Goal: Transaction & Acquisition: Obtain resource

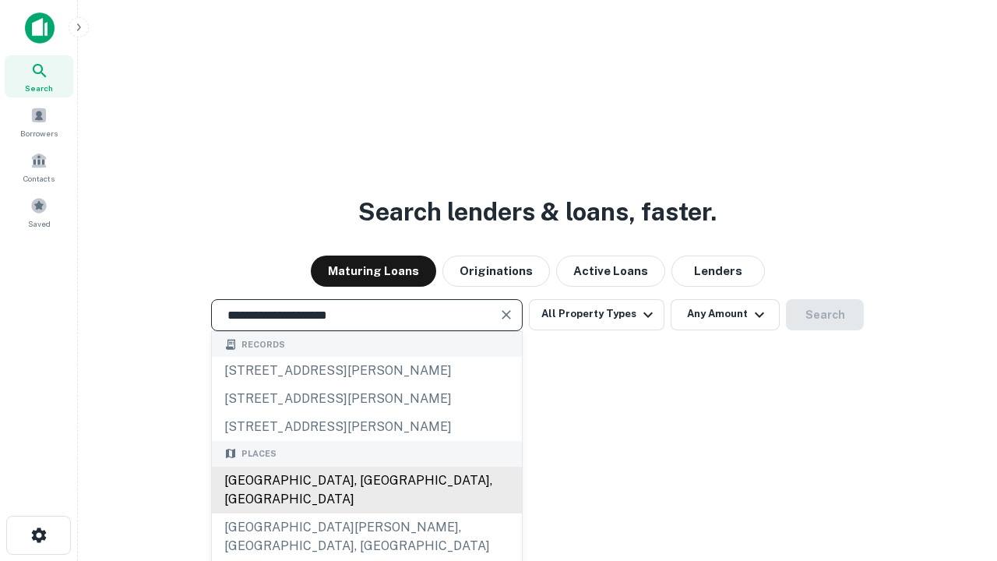
click at [366, 513] on div "[GEOGRAPHIC_DATA], [GEOGRAPHIC_DATA], [GEOGRAPHIC_DATA]" at bounding box center [367, 490] width 310 height 47
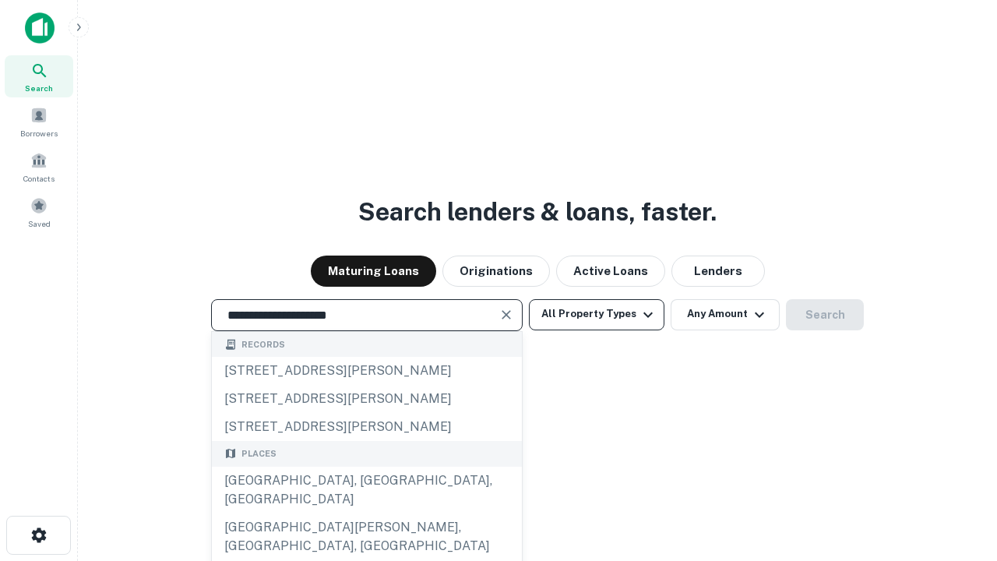
type input "**********"
click at [597, 314] on button "All Property Types" at bounding box center [597, 314] width 136 height 31
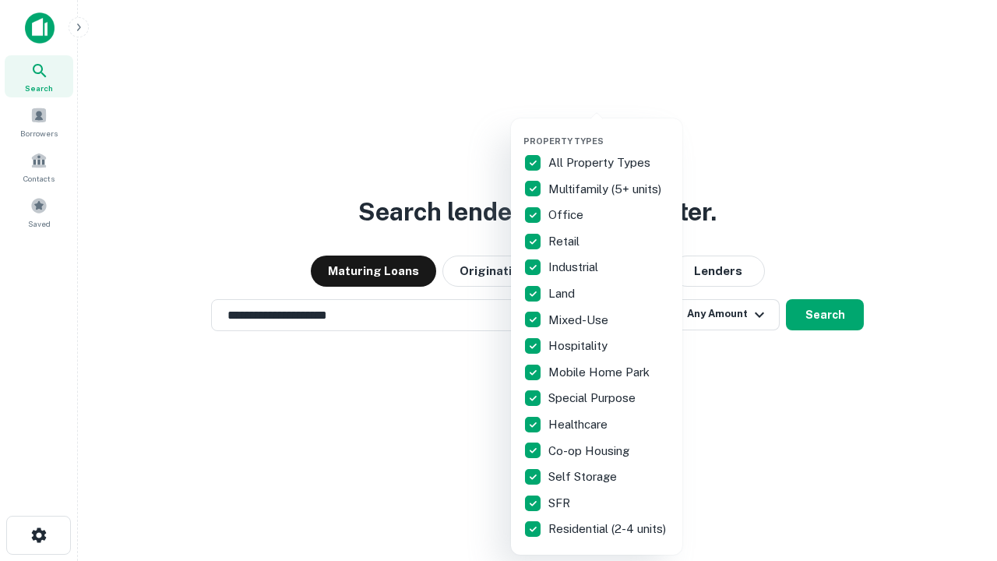
click at [609, 131] on button "button" at bounding box center [608, 131] width 171 height 1
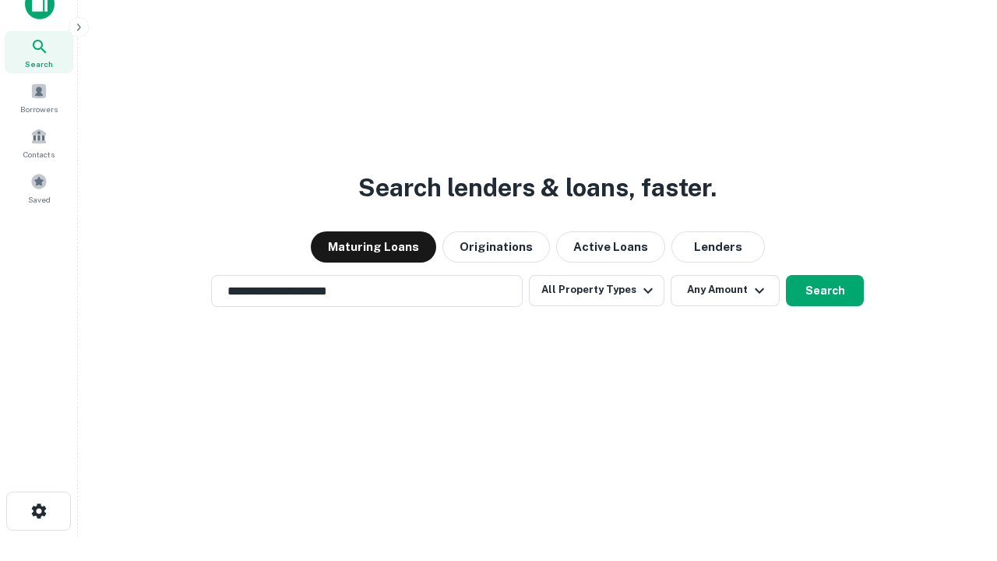
scroll to position [9, 188]
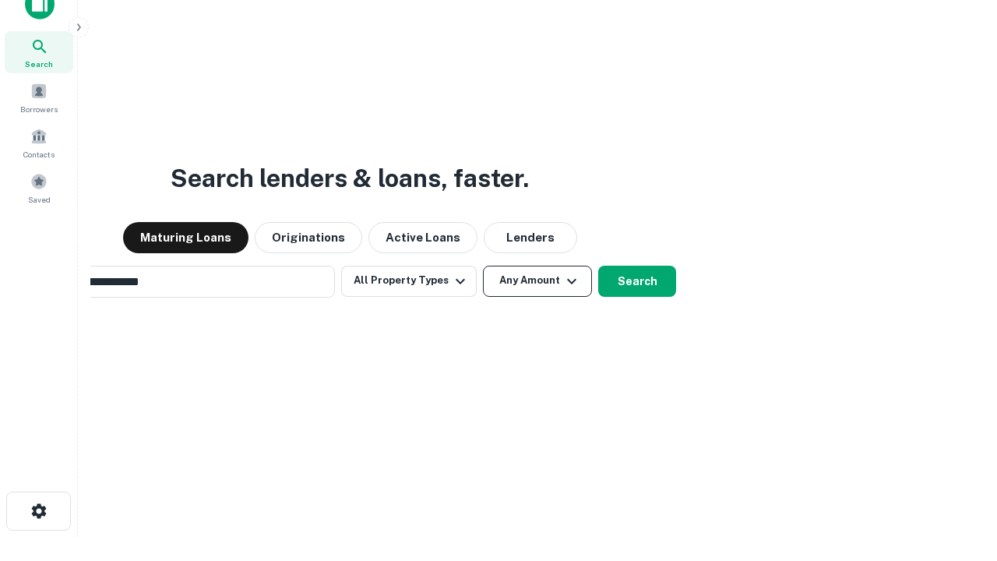
click at [483, 266] on button "Any Amount" at bounding box center [537, 281] width 109 height 31
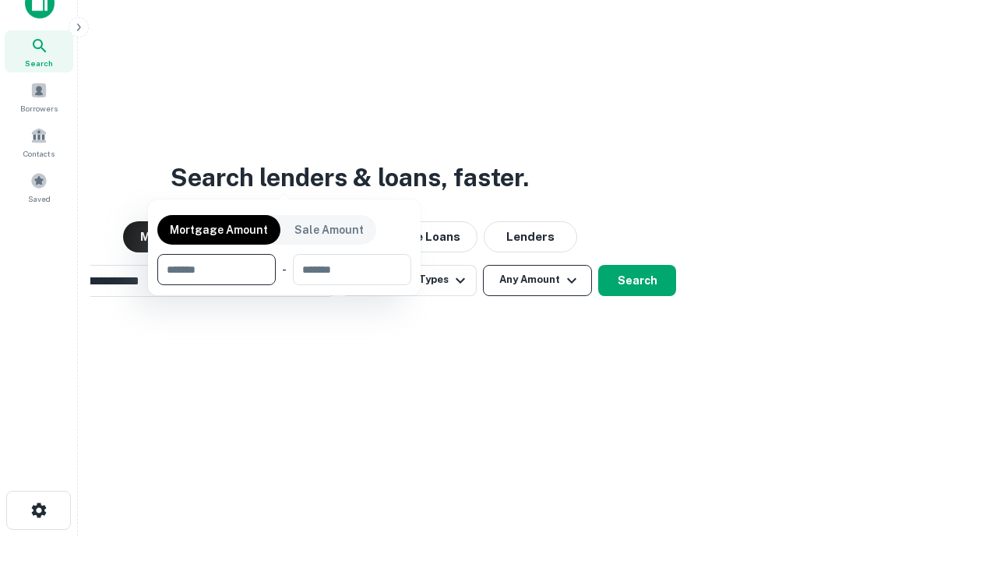
scroll to position [112, 441]
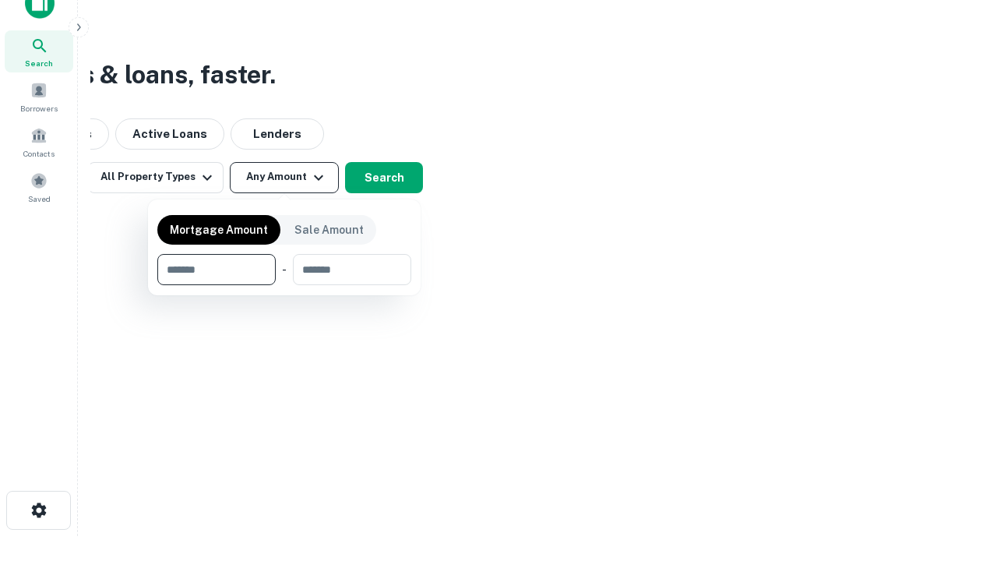
type input "*******"
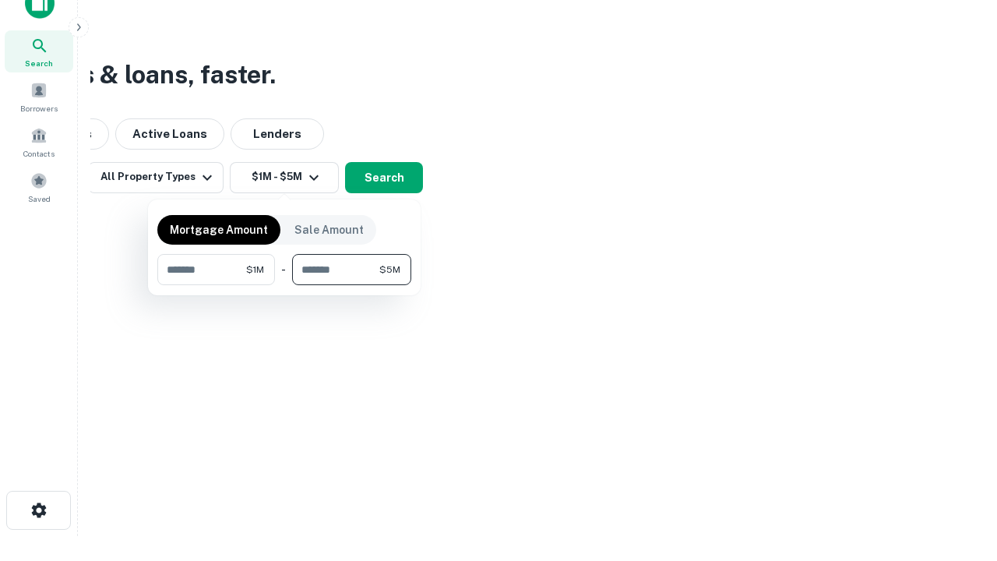
type input "*******"
click at [284, 285] on button "button" at bounding box center [284, 285] width 254 height 1
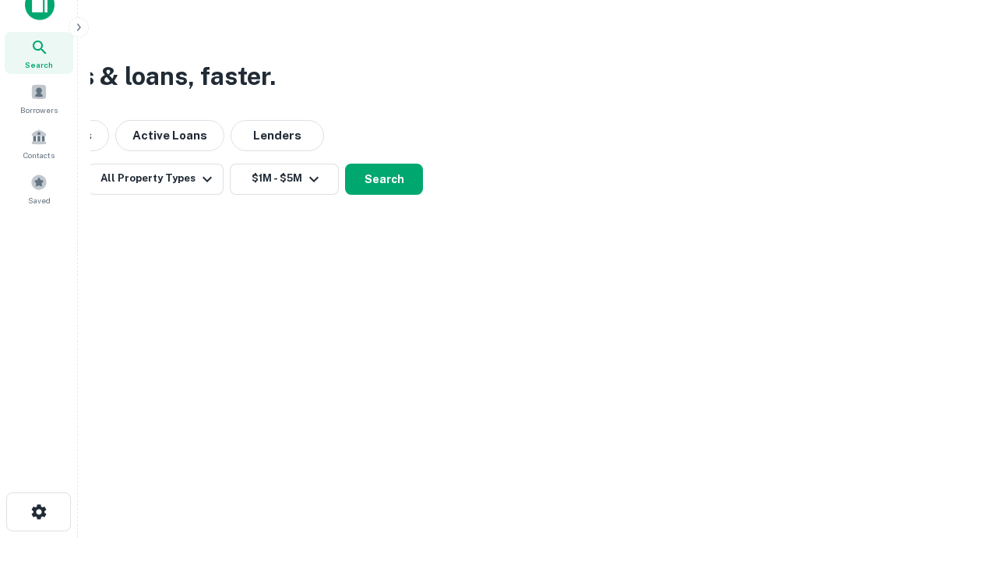
scroll to position [9, 287]
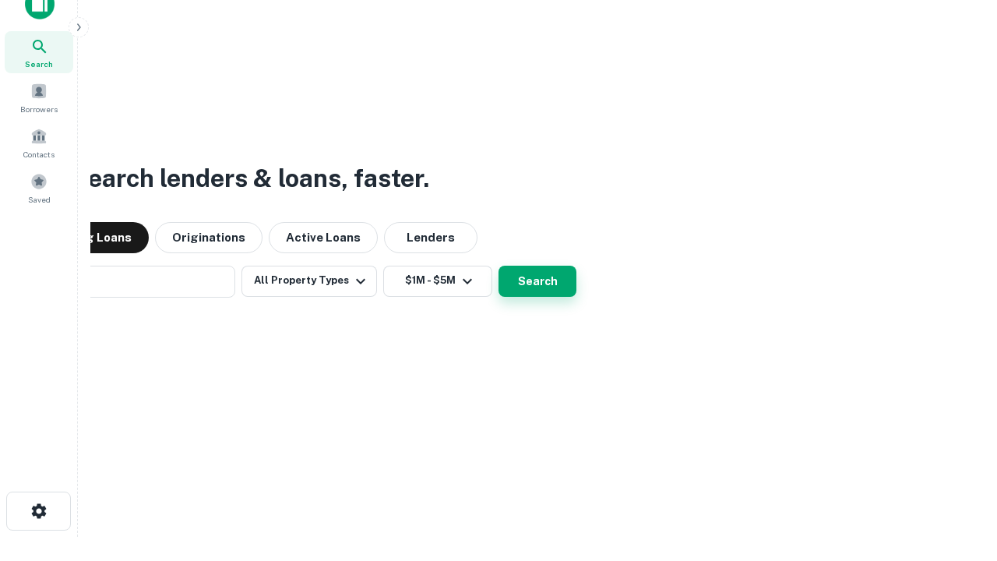
click at [499, 266] on button "Search" at bounding box center [538, 281] width 78 height 31
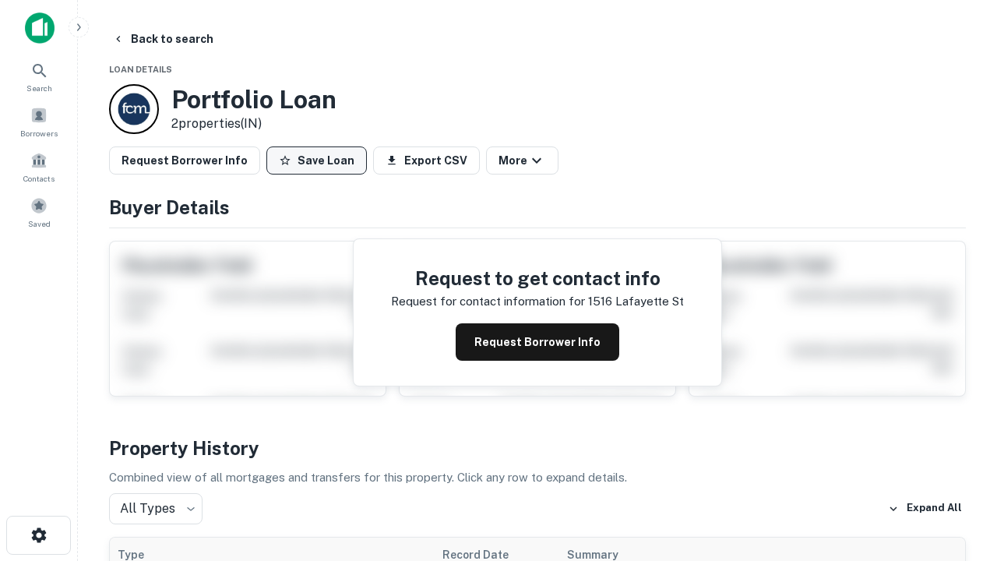
click at [316, 160] on button "Save Loan" at bounding box center [316, 160] width 100 height 28
click at [320, 160] on button "Loan Saved" at bounding box center [320, 160] width 108 height 28
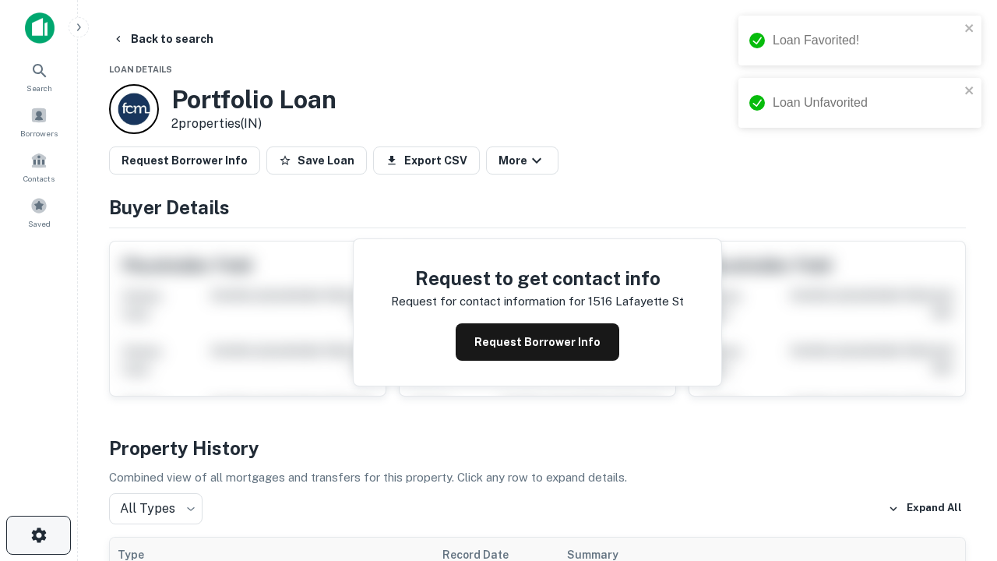
click at [38, 535] on icon "button" at bounding box center [39, 535] width 19 height 19
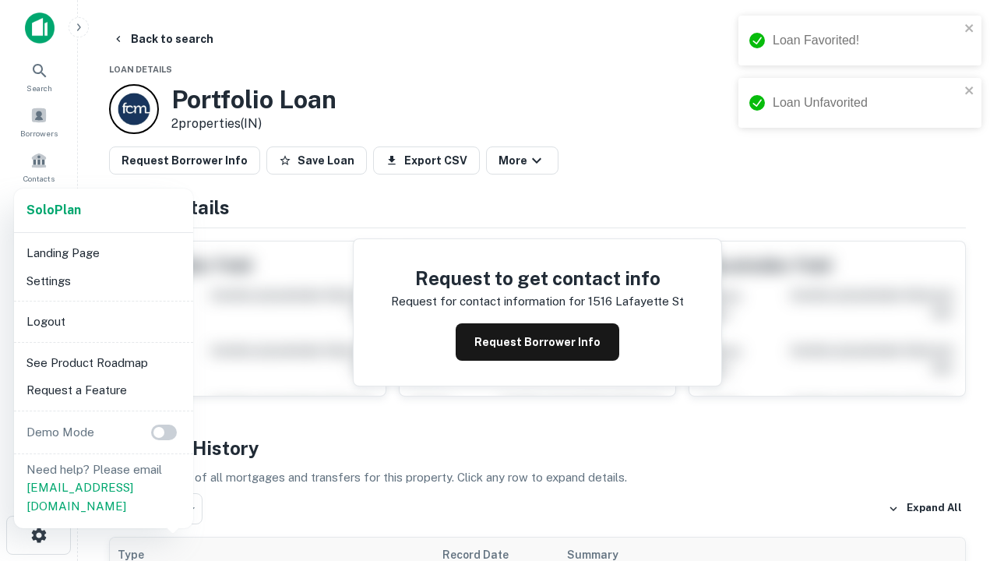
click at [103, 321] on li "Logout" at bounding box center [103, 322] width 167 height 28
